Goal: Find specific page/section: Find specific page/section

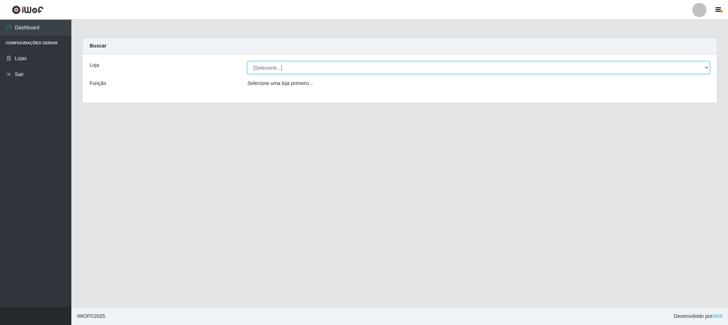
click at [276, 64] on select "[Selecione...] Iskisita Atakado - Centro de Distribuição" at bounding box center [478, 67] width 463 height 12
select select "425"
click at [247, 61] on select "[Selecione...] Iskisita Atakado - Centro de Distribuição" at bounding box center [478, 67] width 463 height 12
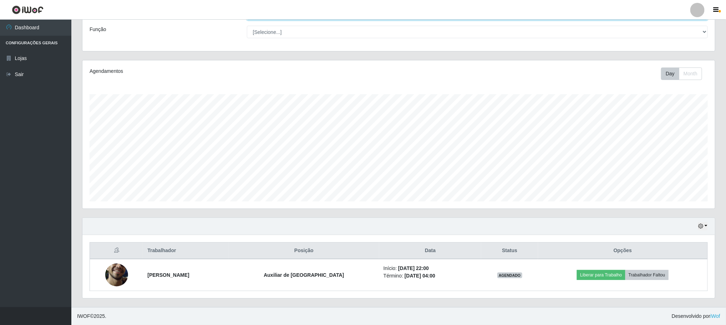
scroll to position [356841, 356356]
